Goal: Information Seeking & Learning: Learn about a topic

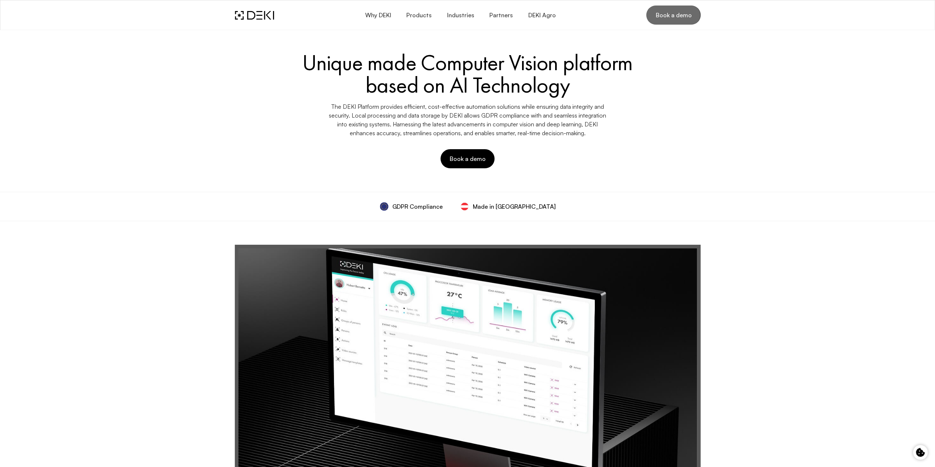
click at [681, 16] on span "Book a demo" at bounding box center [673, 15] width 36 height 8
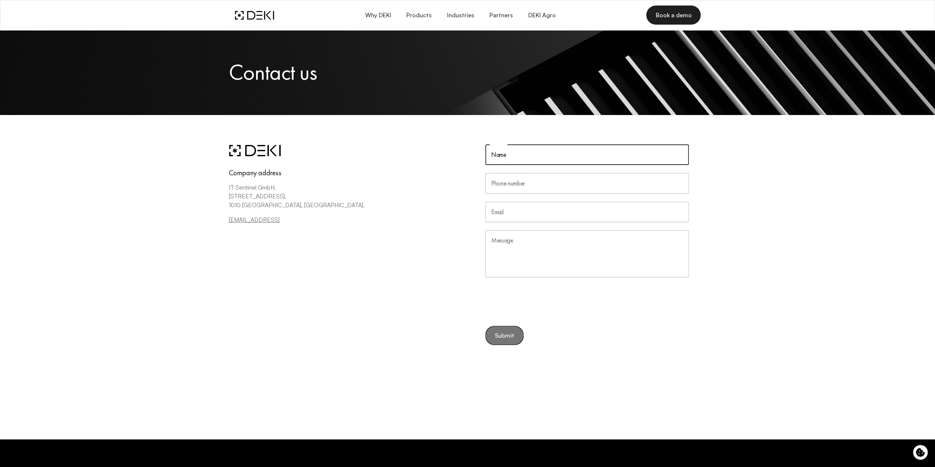
click at [527, 153] on input "Name" at bounding box center [586, 154] width 203 height 21
type input "[PERSON_NAME]"
type input "89199482470"
type input "[EMAIL_ADDRESS][DOMAIN_NAME]"
click at [522, 250] on textarea "Message" at bounding box center [586, 253] width 203 height 47
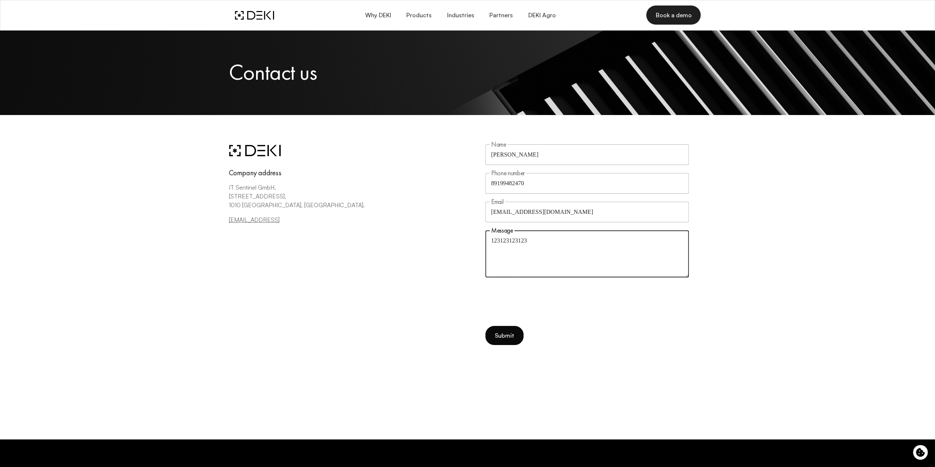
type textarea "123123123123"
click at [507, 337] on span "Submit" at bounding box center [504, 335] width 20 height 7
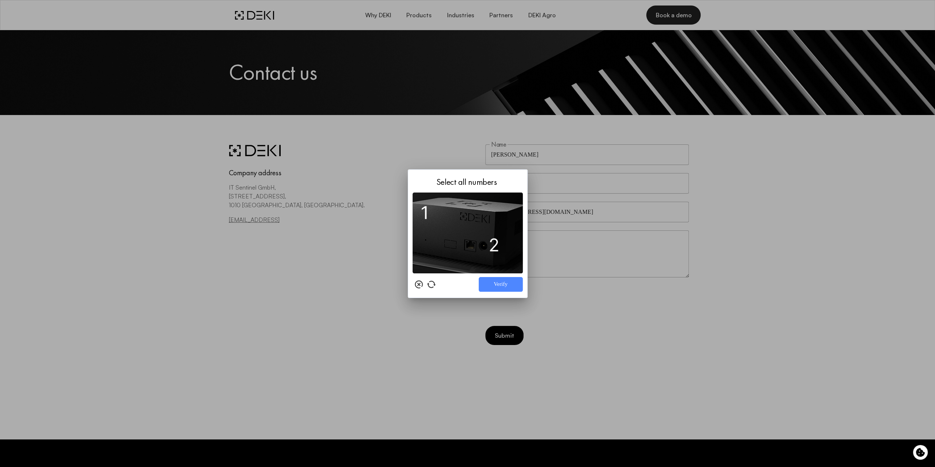
click at [425, 210] on img at bounding box center [467, 232] width 110 height 81
click at [491, 244] on img at bounding box center [467, 232] width 110 height 81
click at [743, 231] on div at bounding box center [467, 233] width 935 height 467
click at [417, 286] on icon at bounding box center [418, 284] width 9 height 9
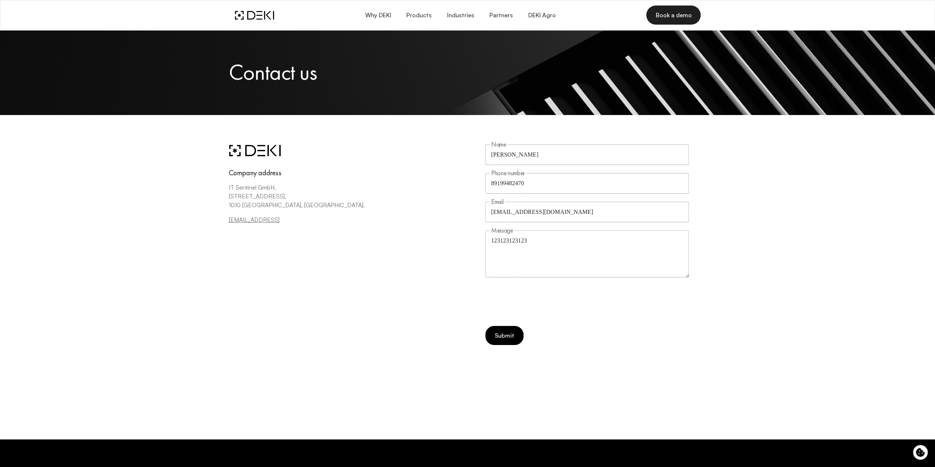
click at [356, 165] on div "Company address IT Sentinel GmbH, [STREET_ADDRESS]. [EMAIL_ADDRESS]" at bounding box center [348, 277] width 239 height 266
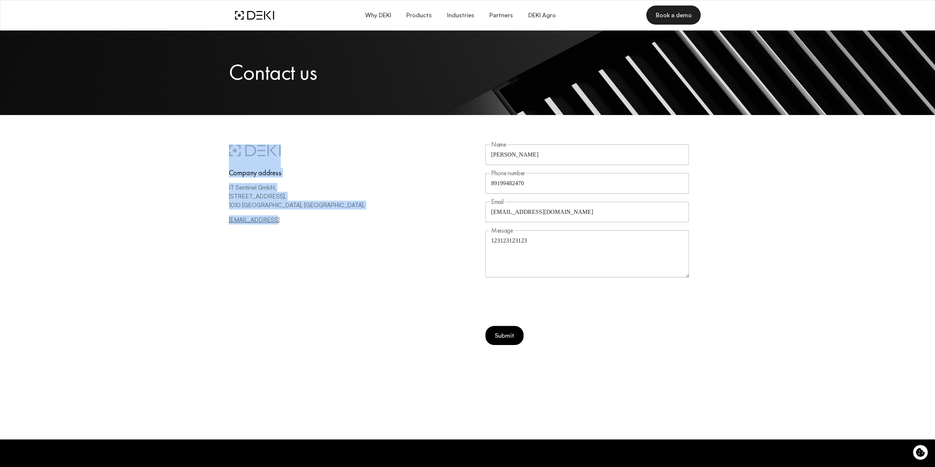
drag, startPoint x: 267, startPoint y: 219, endPoint x: 161, endPoint y: 149, distance: 127.6
click at [160, 148] on div "Company address IT Sentinel GmbH, [STREET_ADDRESS]. [EMAIL_ADDRESS] Name [PERSO…" at bounding box center [467, 277] width 935 height 324
click at [176, 171] on div "Company address IT Sentinel GmbH, [STREET_ADDRESS]. [EMAIL_ADDRESS] Name [PERSO…" at bounding box center [467, 277] width 935 height 324
click at [216, 152] on div "Company address IT Sentinel GmbH, [STREET_ADDRESS]. [EMAIL_ADDRESS] Name [PERSO…" at bounding box center [467, 277] width 935 height 324
click at [219, 141] on div "Company address IT Sentinel GmbH, [STREET_ADDRESS]. [EMAIL_ADDRESS] Name [PERSO…" at bounding box center [467, 277] width 935 height 324
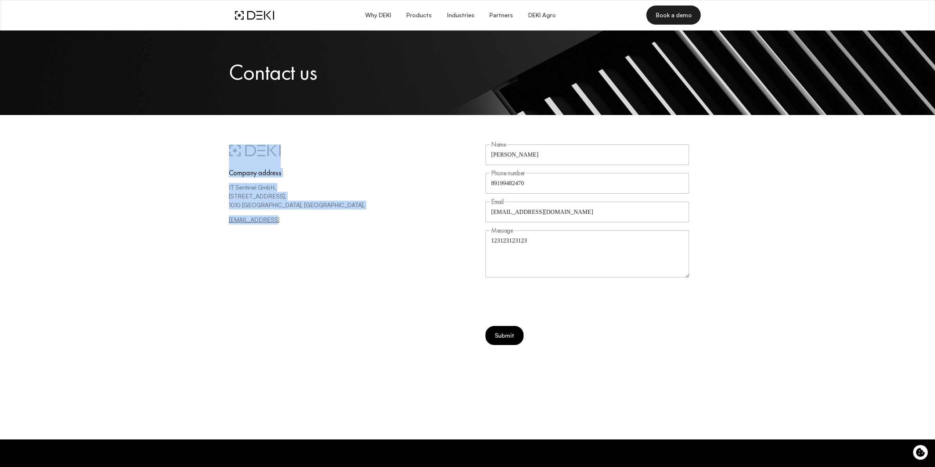
click at [241, 139] on div "Company address IT Sentinel GmbH, [STREET_ADDRESS]. [EMAIL_ADDRESS] Name [PERSO…" at bounding box center [467, 277] width 935 height 324
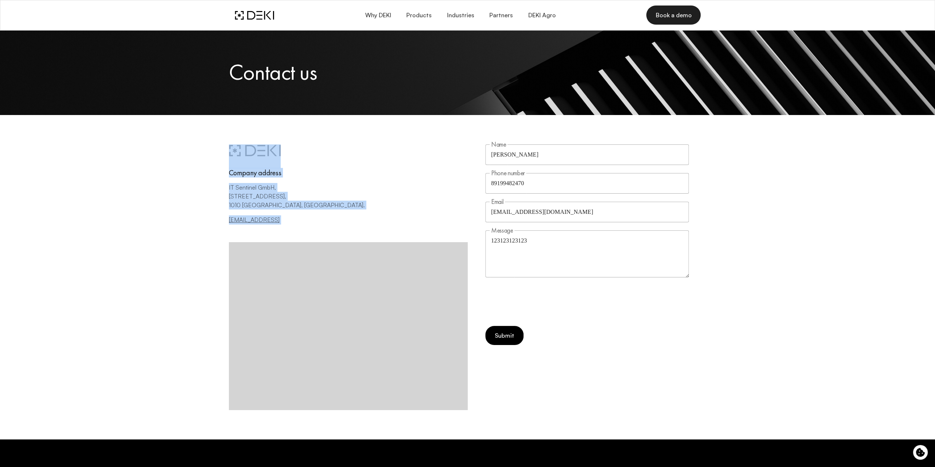
drag, startPoint x: 200, startPoint y: 143, endPoint x: 333, endPoint y: 232, distance: 160.1
click at [331, 235] on div "Company address IT Sentinel GmbH, [STREET_ADDRESS]. [EMAIL_ADDRESS] Name [PERSO…" at bounding box center [467, 277] width 935 height 324
click at [384, 205] on p "1010 [GEOGRAPHIC_DATA], [GEOGRAPHIC_DATA]." at bounding box center [348, 208] width 239 height 15
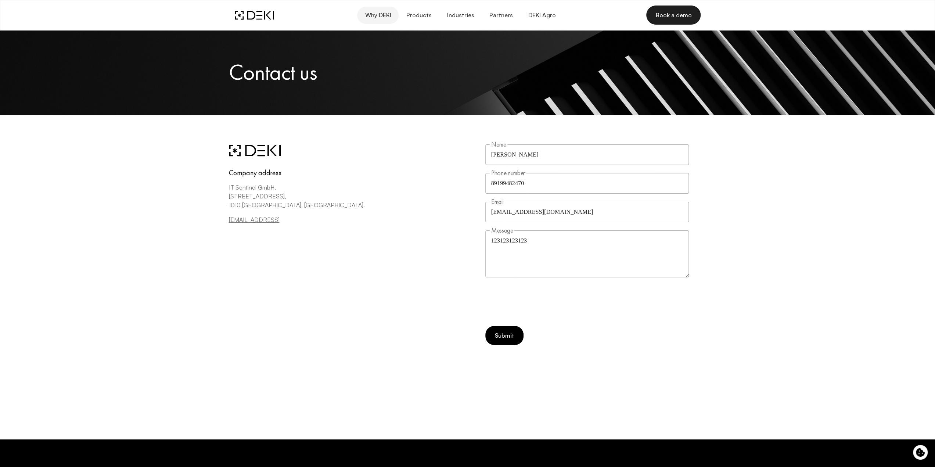
click at [380, 14] on span "Why DEKI" at bounding box center [377, 15] width 26 height 7
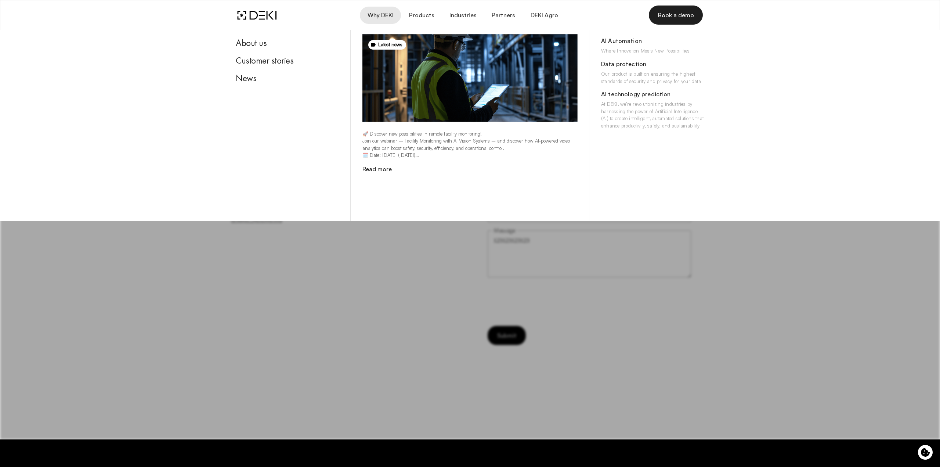
click at [757, 274] on div "Company address IT Sentinel GmbH, [STREET_ADDRESS]. [EMAIL_ADDRESS] Name [PERSO…" at bounding box center [470, 277] width 940 height 324
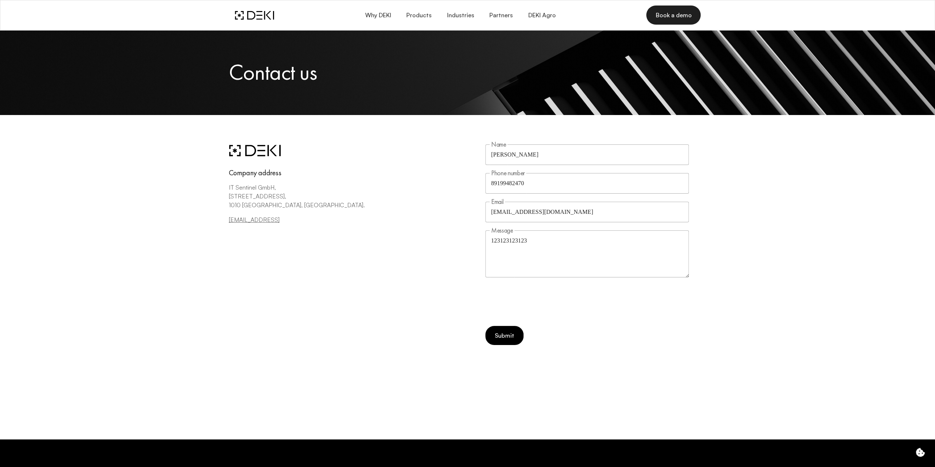
click at [922, 454] on icon "Cookie control" at bounding box center [920, 452] width 9 height 9
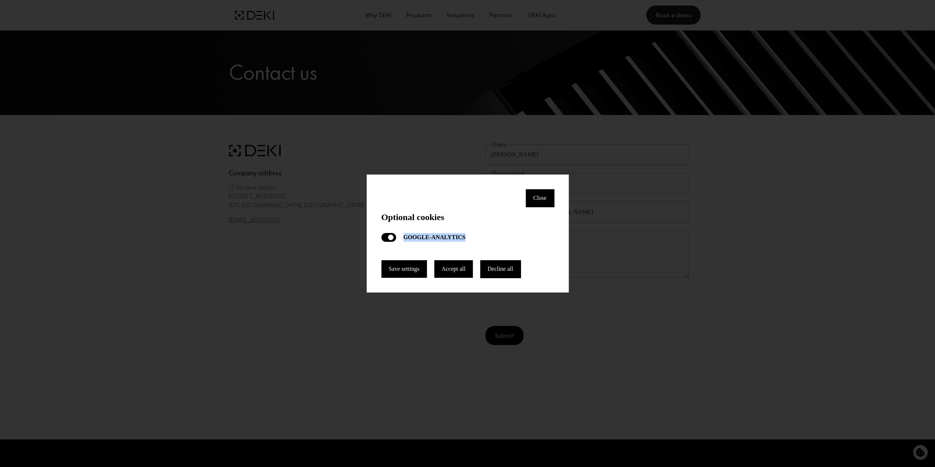
drag, startPoint x: 401, startPoint y: 239, endPoint x: 475, endPoint y: 240, distance: 73.5
click at [475, 240] on div "google-analytics google-analytics" at bounding box center [467, 237] width 173 height 9
click at [458, 237] on label "google-analytics" at bounding box center [434, 237] width 62 height 9
click at [0, 0] on input "google-analytics" at bounding box center [0, 0] width 0 height 0
click at [453, 235] on label "google-analytics" at bounding box center [434, 237] width 62 height 9
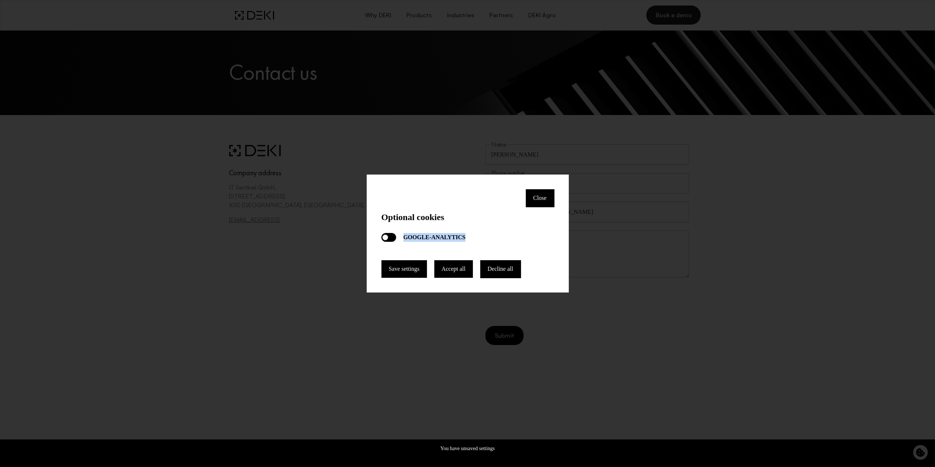
click at [0, 0] on input "google-analytics" at bounding box center [0, 0] width 0 height 0
click at [457, 238] on label "google-analytics" at bounding box center [434, 237] width 62 height 9
click at [0, 0] on input "google-analytics" at bounding box center [0, 0] width 0 height 0
click at [457, 238] on label "google-analytics" at bounding box center [434, 237] width 62 height 9
click at [0, 0] on input "google-analytics" at bounding box center [0, 0] width 0 height 0
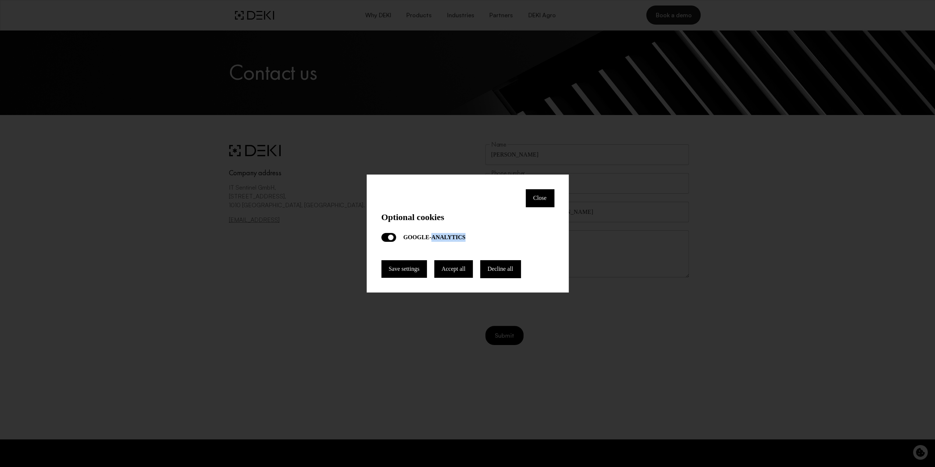
click at [454, 237] on label "google-analytics" at bounding box center [434, 237] width 62 height 9
click at [0, 0] on input "google-analytics" at bounding box center [0, 0] width 0 height 0
click at [424, 236] on label "google-analytics" at bounding box center [434, 237] width 62 height 9
click at [0, 0] on input "google-analytics" at bounding box center [0, 0] width 0 height 0
click at [534, 198] on button "Close" at bounding box center [540, 198] width 28 height 18
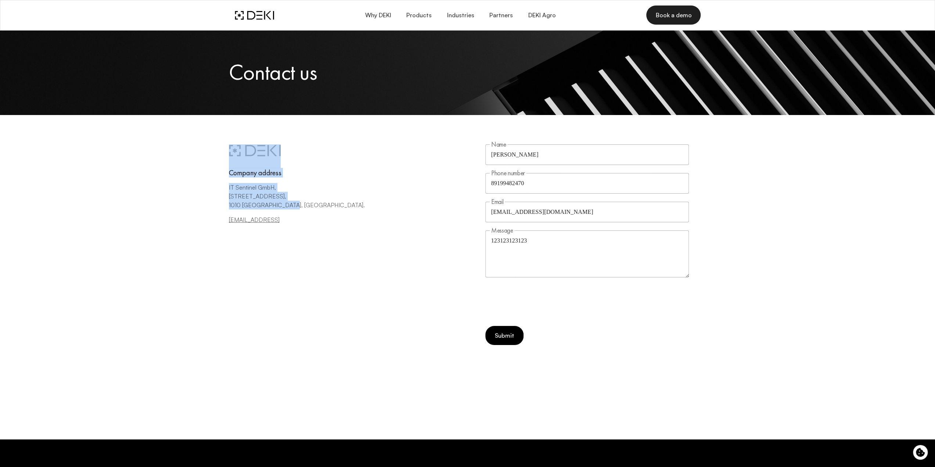
drag, startPoint x: 214, startPoint y: 147, endPoint x: 365, endPoint y: 213, distance: 164.3
click at [364, 214] on div "Company address IT Sentinel GmbH, [STREET_ADDRESS]. [EMAIL_ADDRESS] Name [PERSO…" at bounding box center [467, 277] width 935 height 324
click at [398, 159] on div "Company address IT Sentinel GmbH, [STREET_ADDRESS]. [EMAIL_ADDRESS]" at bounding box center [348, 277] width 239 height 266
click at [381, 12] on span "Why DEKI" at bounding box center [377, 15] width 26 height 7
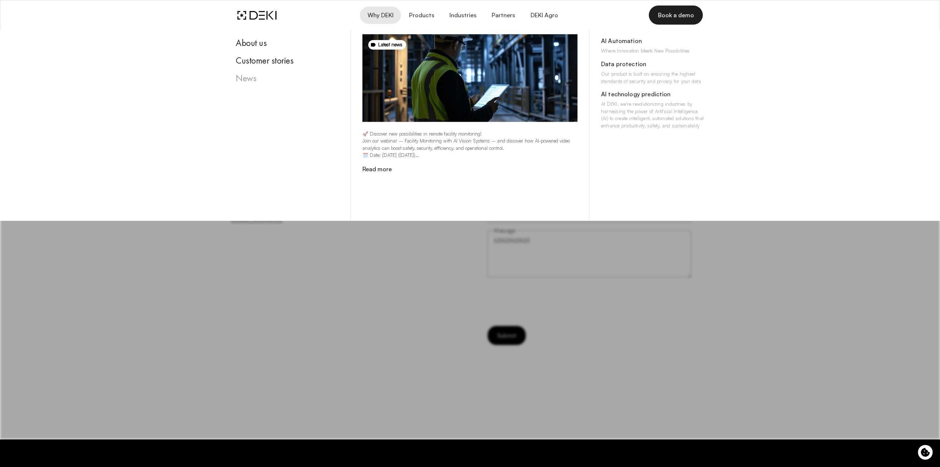
click at [243, 80] on div "News" at bounding box center [287, 78] width 103 height 11
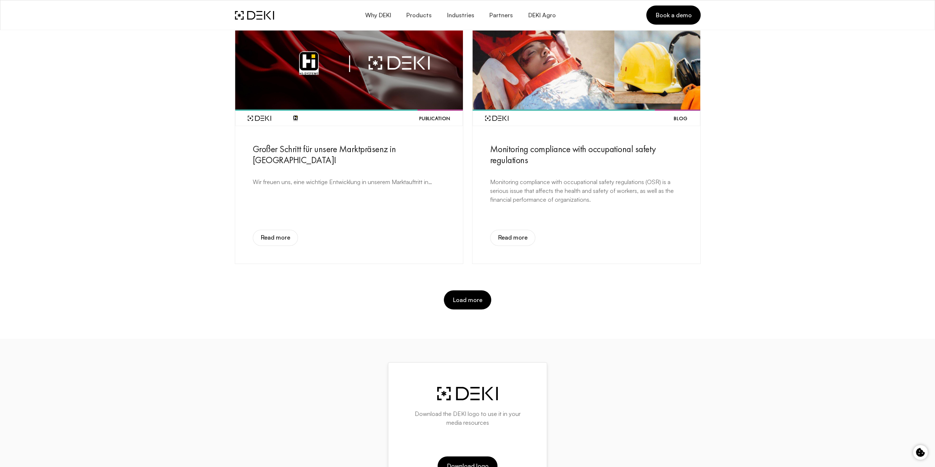
scroll to position [588, 0]
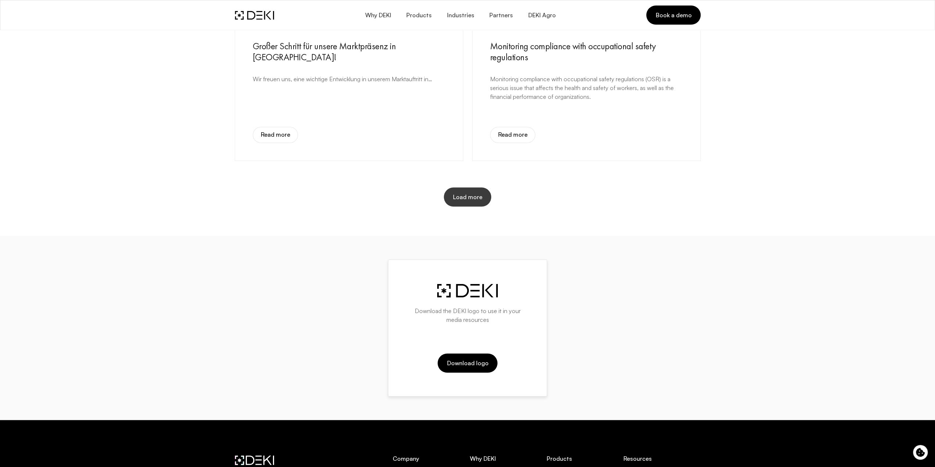
click at [453, 193] on span "Load more" at bounding box center [468, 197] width 30 height 8
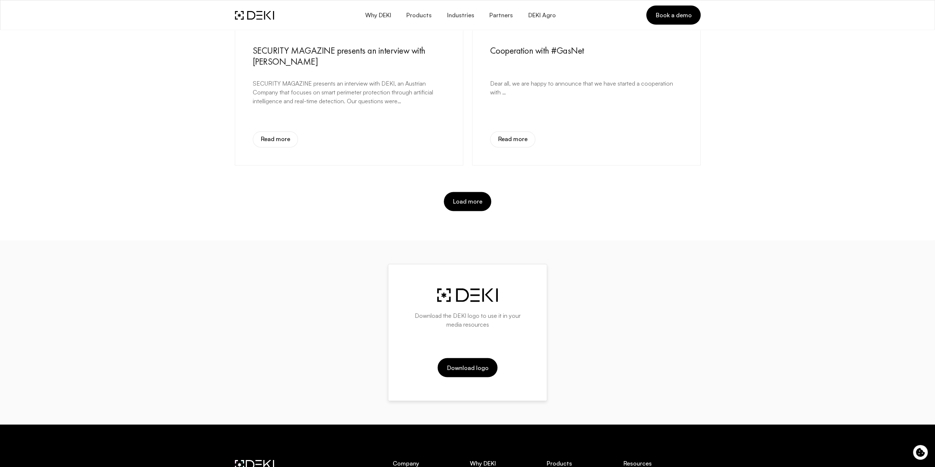
scroll to position [1175, 0]
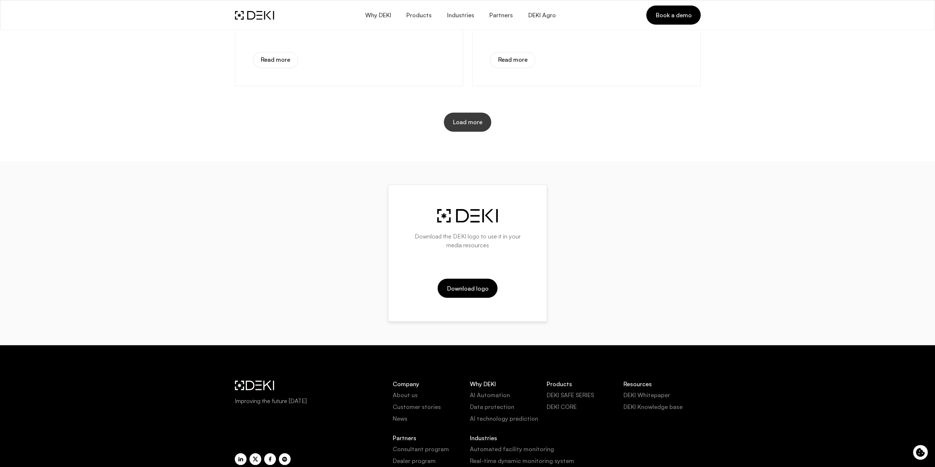
click at [463, 122] on span "Load more" at bounding box center [468, 122] width 30 height 8
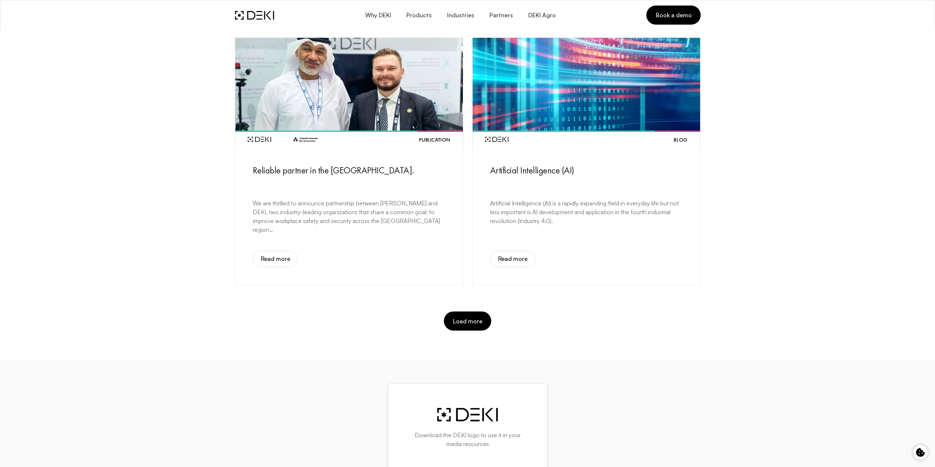
scroll to position [1432, 0]
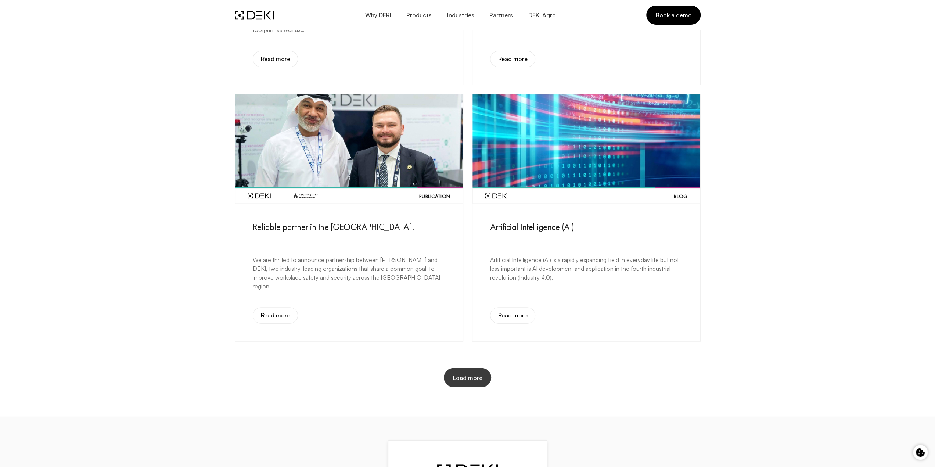
click at [483, 376] on button "Load more" at bounding box center [467, 377] width 47 height 19
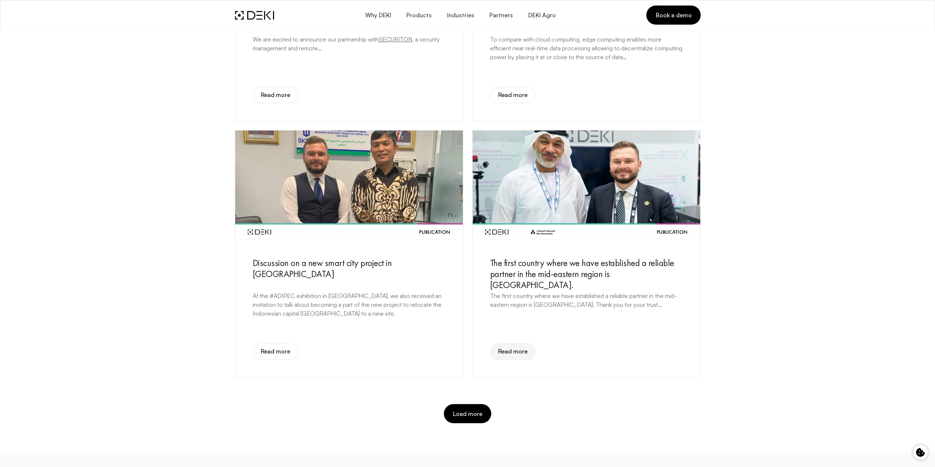
scroll to position [1910, 0]
click at [464, 411] on span "Load more" at bounding box center [468, 413] width 30 height 8
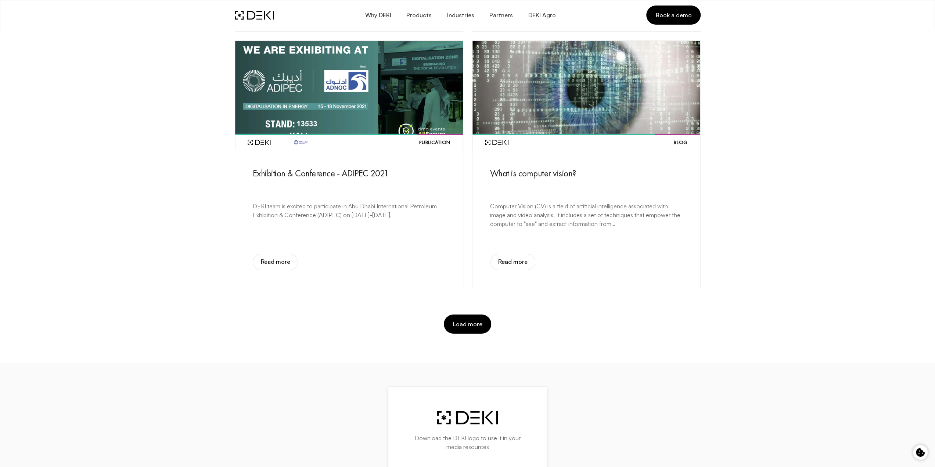
scroll to position [2608, 0]
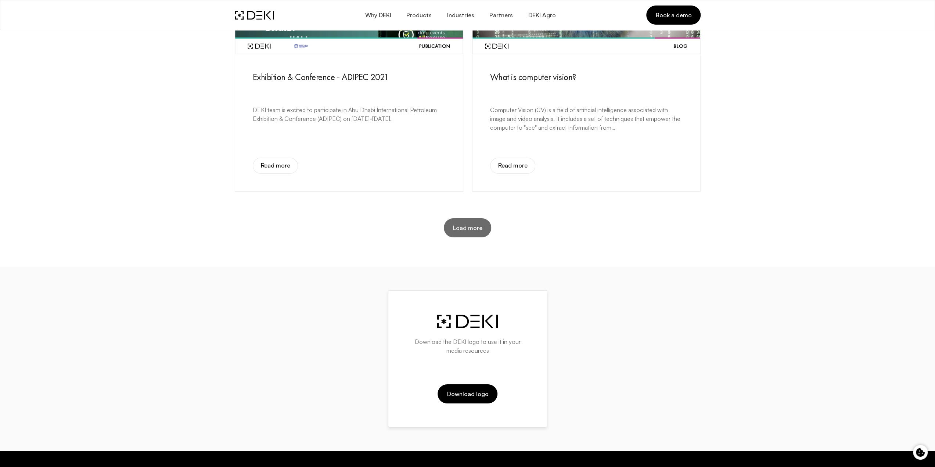
click at [466, 227] on span "Load more" at bounding box center [468, 228] width 30 height 8
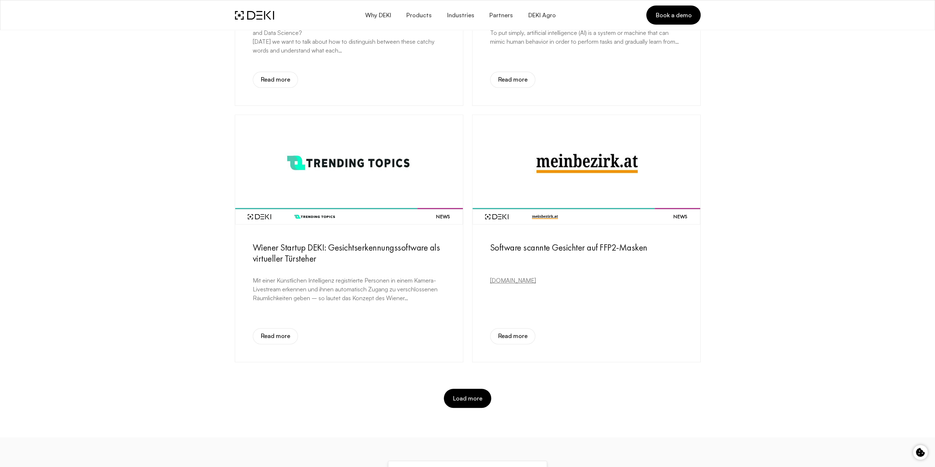
scroll to position [3085, 0]
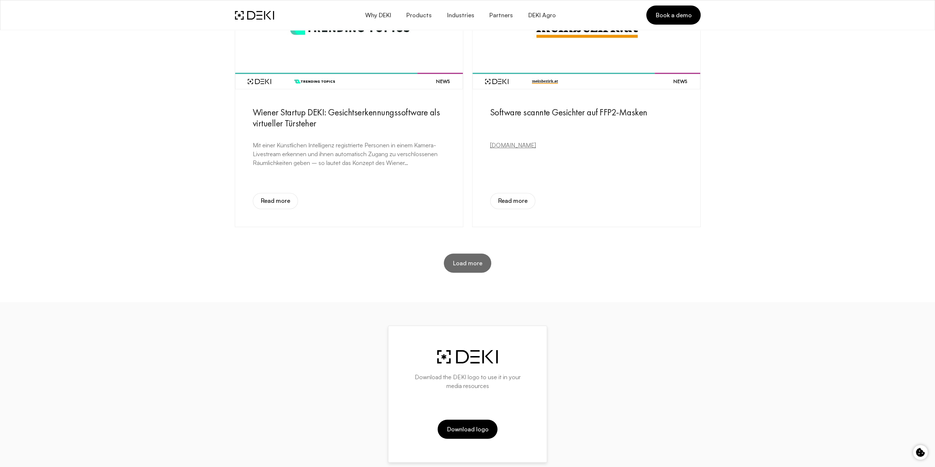
click at [481, 262] on button "Load more" at bounding box center [467, 262] width 47 height 19
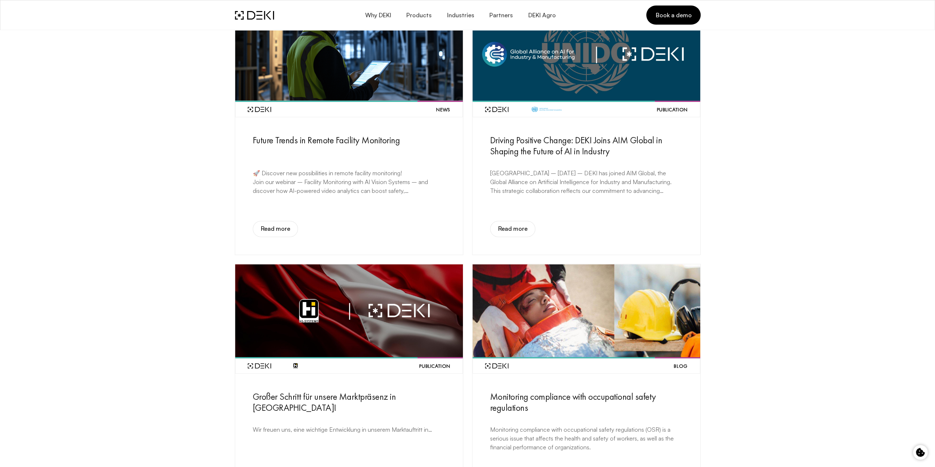
scroll to position [147, 0]
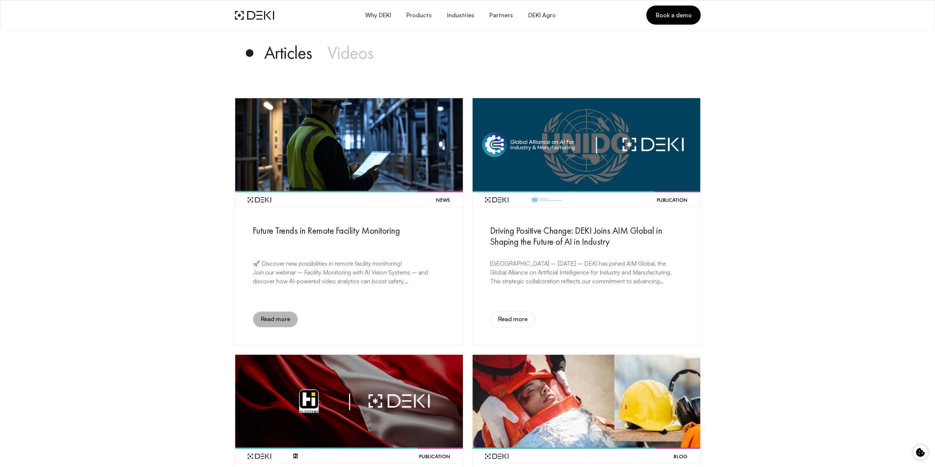
click at [279, 316] on span "Read more" at bounding box center [275, 319] width 30 height 7
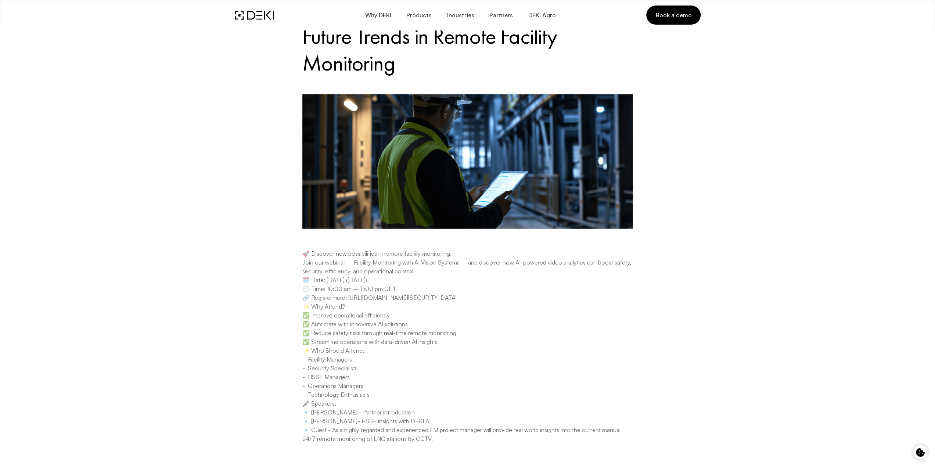
scroll to position [220, 0]
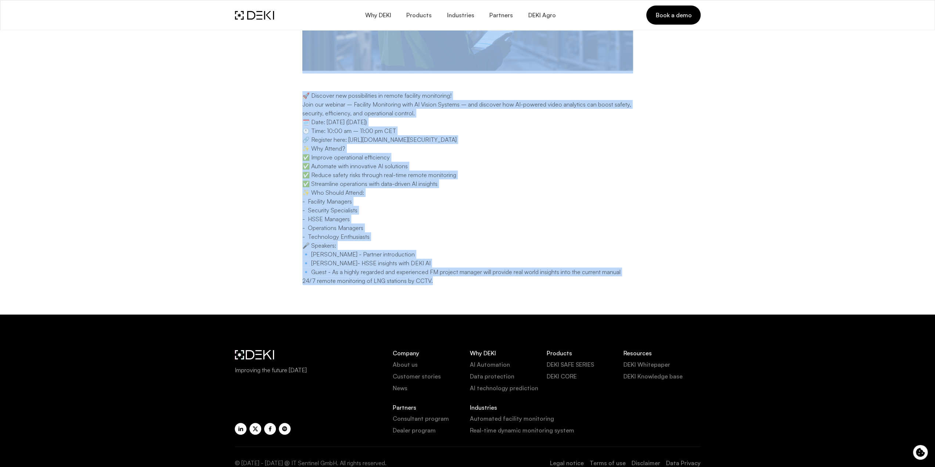
drag, startPoint x: 424, startPoint y: 259, endPoint x: 181, endPoint y: 42, distance: 325.9
click at [178, 38] on div "Back to news Future Trends in Remote Facility Monitoring 🚀 Discover new possibi…" at bounding box center [467, 47] width 935 height 535
click at [322, 123] on p "🚀 Discover new possibilities in remote facility monitoring! Join our webinar – …" at bounding box center [467, 117] width 331 height 53
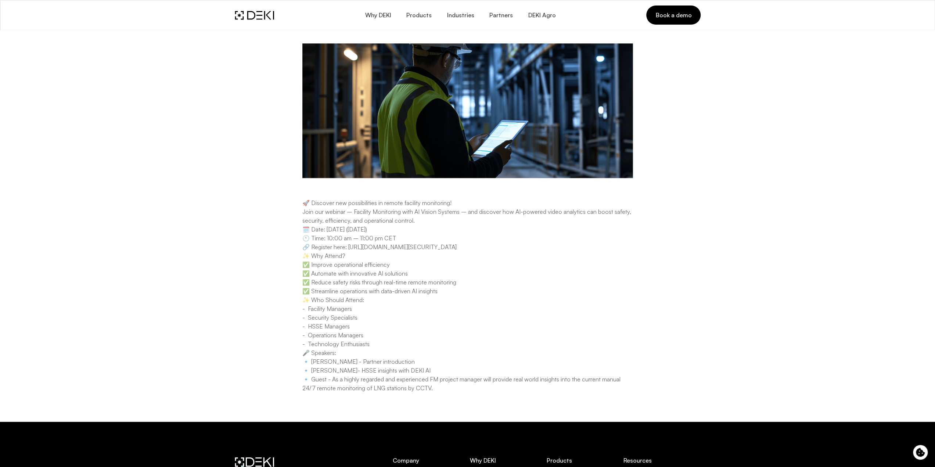
scroll to position [37, 0]
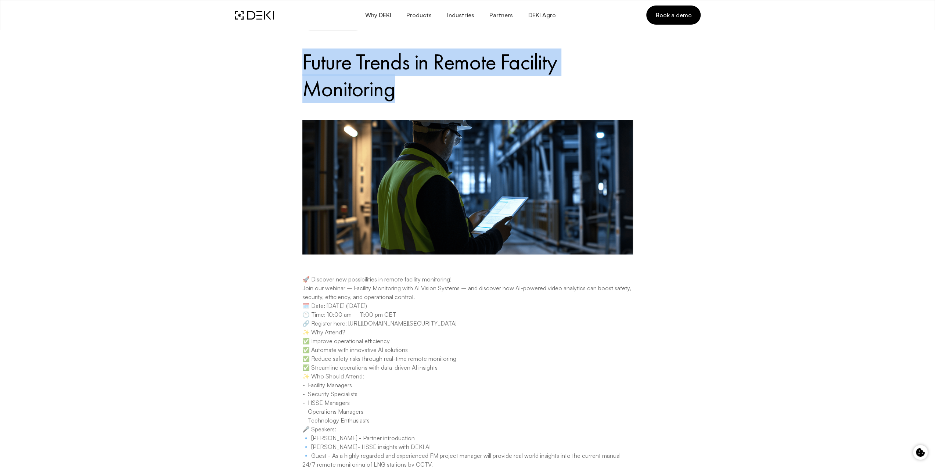
drag, startPoint x: 309, startPoint y: 55, endPoint x: 516, endPoint y: 101, distance: 212.0
click at [516, 101] on div "Back to news Future Trends in Remote Facility Monitoring 🚀 Discover new possibi…" at bounding box center [467, 241] width 475 height 463
click at [478, 89] on h1 "Future Trends in Remote Facility Monitoring" at bounding box center [467, 75] width 331 height 54
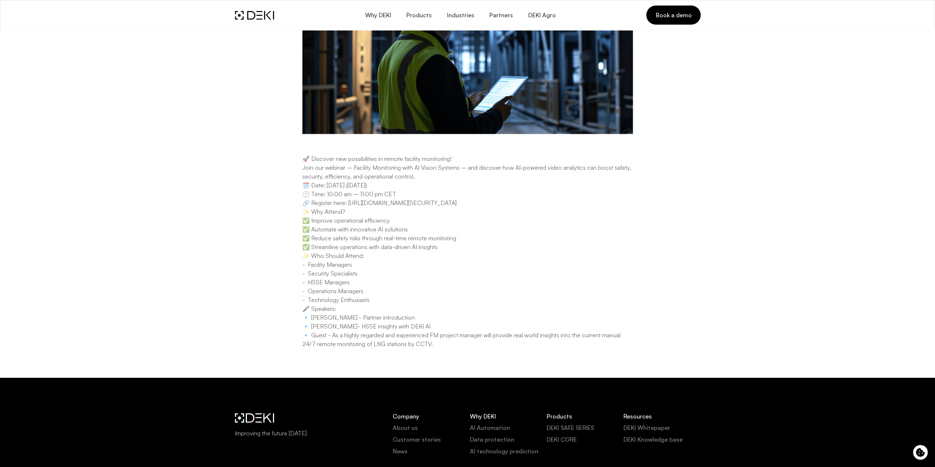
scroll to position [257, 0]
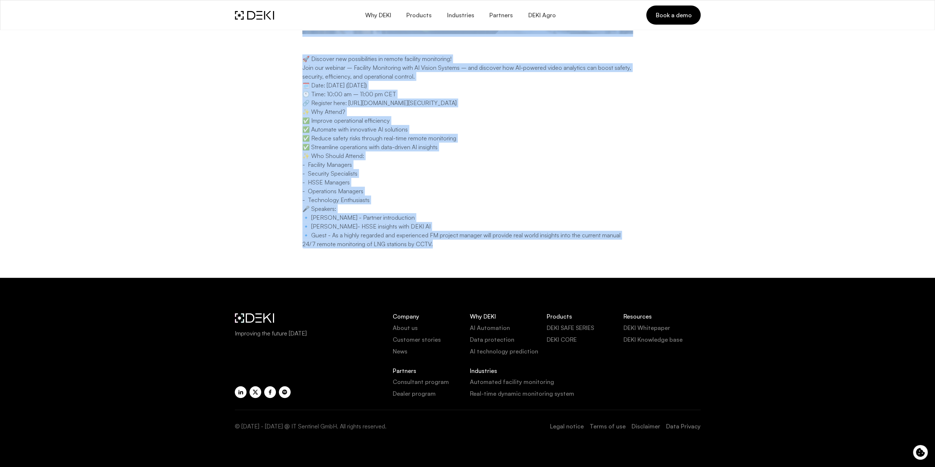
drag, startPoint x: 461, startPoint y: 245, endPoint x: 242, endPoint y: 44, distance: 297.6
click at [242, 44] on div "Back to news Future Trends in Remote Facility Monitoring 🚀 Discover new possibi…" at bounding box center [467, 21] width 475 height 463
click at [293, 76] on div "Back to news Future Trends in Remote Facility Monitoring 🚀 Discover new possibi…" at bounding box center [467, 21] width 475 height 463
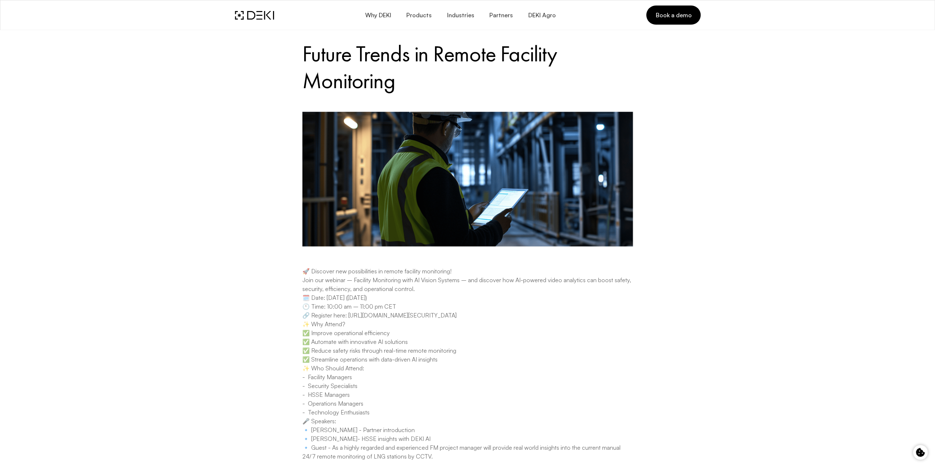
scroll to position [0, 0]
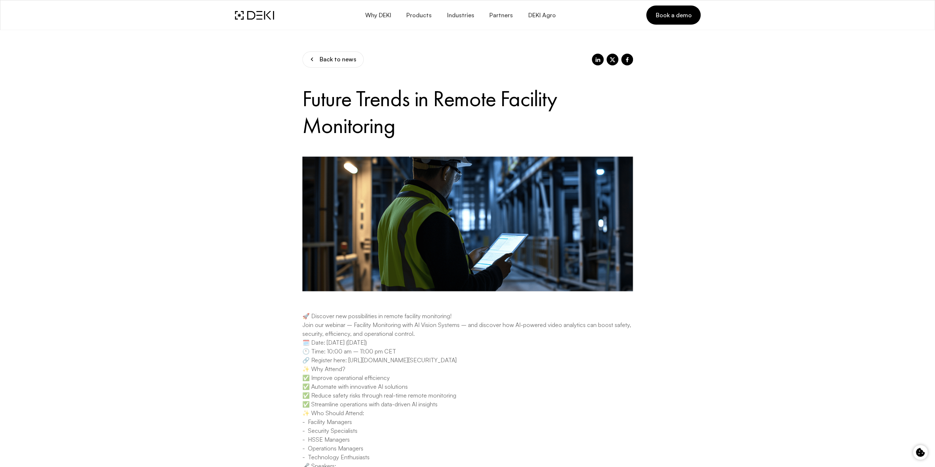
drag, startPoint x: 315, startPoint y: 120, endPoint x: 639, endPoint y: 342, distance: 393.2
click at [639, 342] on div "Back to news Future Trends in Remote Facility Monitoring 🚀 Discover new possibi…" at bounding box center [467, 278] width 475 height 463
click at [646, 340] on div "Back to news Future Trends in Remote Facility Monitoring 🚀 Discover new possibi…" at bounding box center [467, 278] width 475 height 463
click at [327, 60] on span "Back to news" at bounding box center [337, 59] width 37 height 7
